Goal: Task Accomplishment & Management: Manage account settings

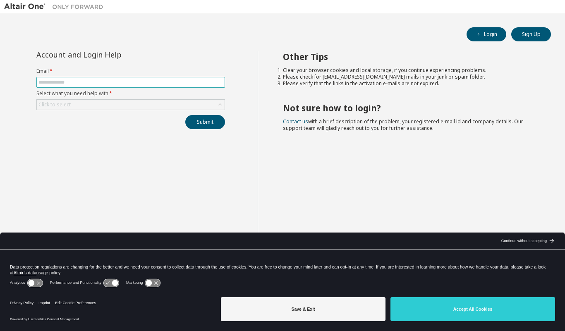
click at [127, 83] on input "text" at bounding box center [130, 82] width 185 height 7
type input "**********"
click at [499, 36] on button "Login" at bounding box center [487, 34] width 40 height 14
click at [161, 107] on div "Click to select" at bounding box center [131, 105] width 188 height 10
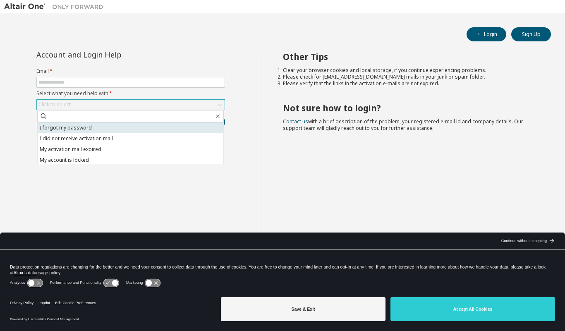
click at [146, 125] on li "I forgot my password" at bounding box center [131, 127] width 186 height 11
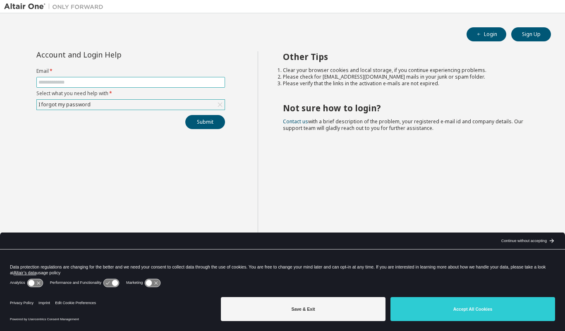
click at [136, 84] on input "text" at bounding box center [130, 82] width 185 height 7
click at [210, 125] on button "Submit" at bounding box center [205, 122] width 40 height 14
click at [202, 121] on button "Submit" at bounding box center [205, 122] width 40 height 14
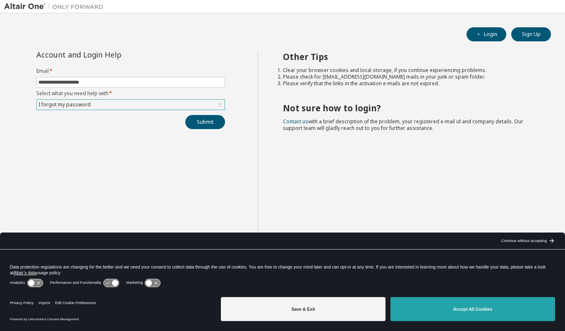
click at [439, 304] on button "Accept All Cookies" at bounding box center [473, 309] width 165 height 24
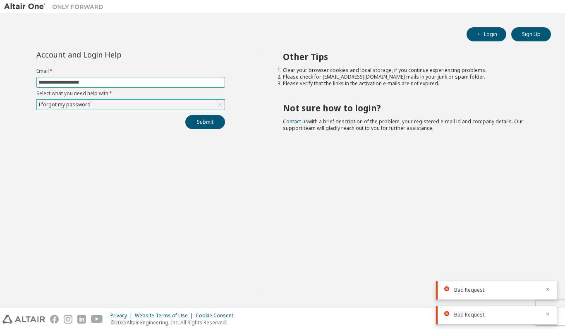
click at [74, 82] on input "**********" at bounding box center [130, 82] width 185 height 7
type input "**********"
click at [121, 102] on div "I forgot my password" at bounding box center [131, 105] width 188 height 10
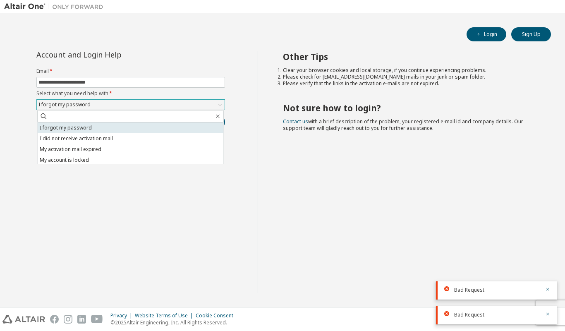
click at [98, 127] on li "I forgot my password" at bounding box center [131, 127] width 186 height 11
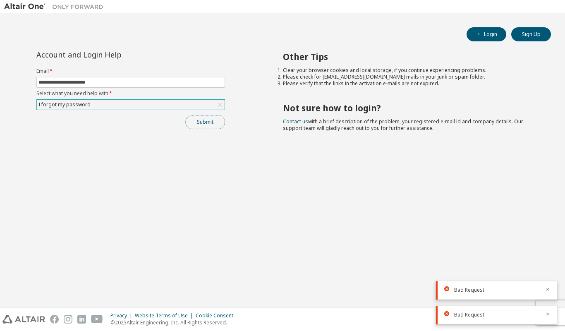
click at [206, 127] on button "Submit" at bounding box center [205, 122] width 40 height 14
click at [34, 6] on img at bounding box center [55, 6] width 103 height 8
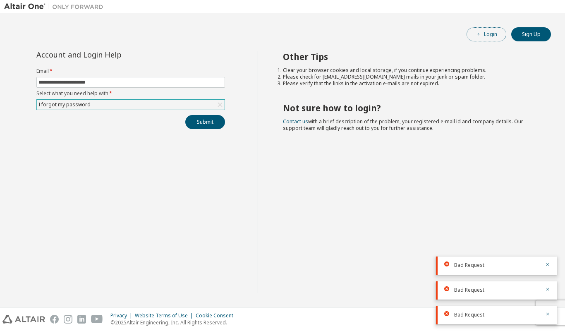
click at [487, 32] on button "Login" at bounding box center [487, 34] width 40 height 14
